Goal: Transaction & Acquisition: Purchase product/service

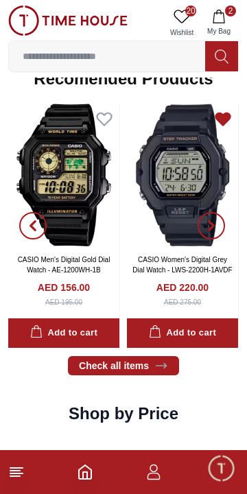
scroll to position [1244, 0]
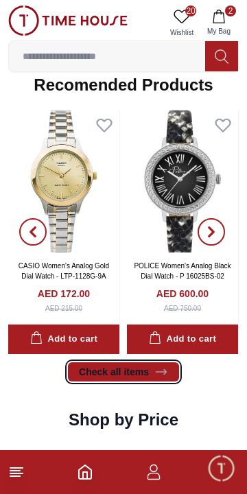
click at [150, 369] on link "Check all items" at bounding box center [123, 372] width 111 height 19
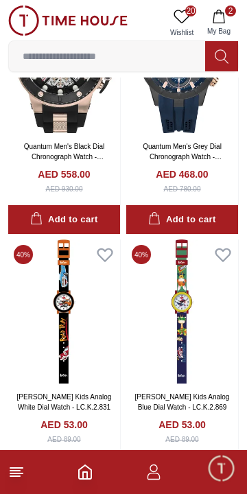
scroll to position [1158, 0]
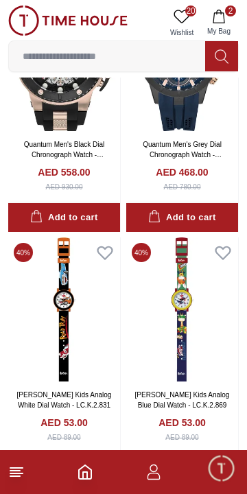
click at [198, 406] on link "[PERSON_NAME] Kids Analog Blue Dial Watch - LC.K.2.869" at bounding box center [182, 400] width 95 height 18
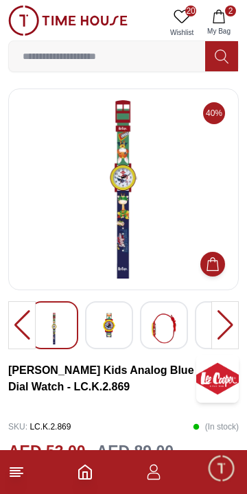
click at [227, 324] on div at bounding box center [224, 325] width 27 height 48
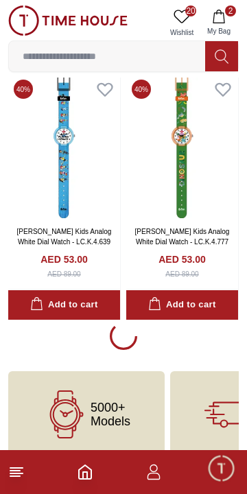
scroll to position [2343, 0]
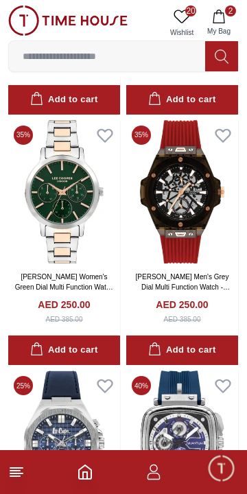
scroll to position [3043, 0]
